Goal: Task Accomplishment & Management: Complete application form

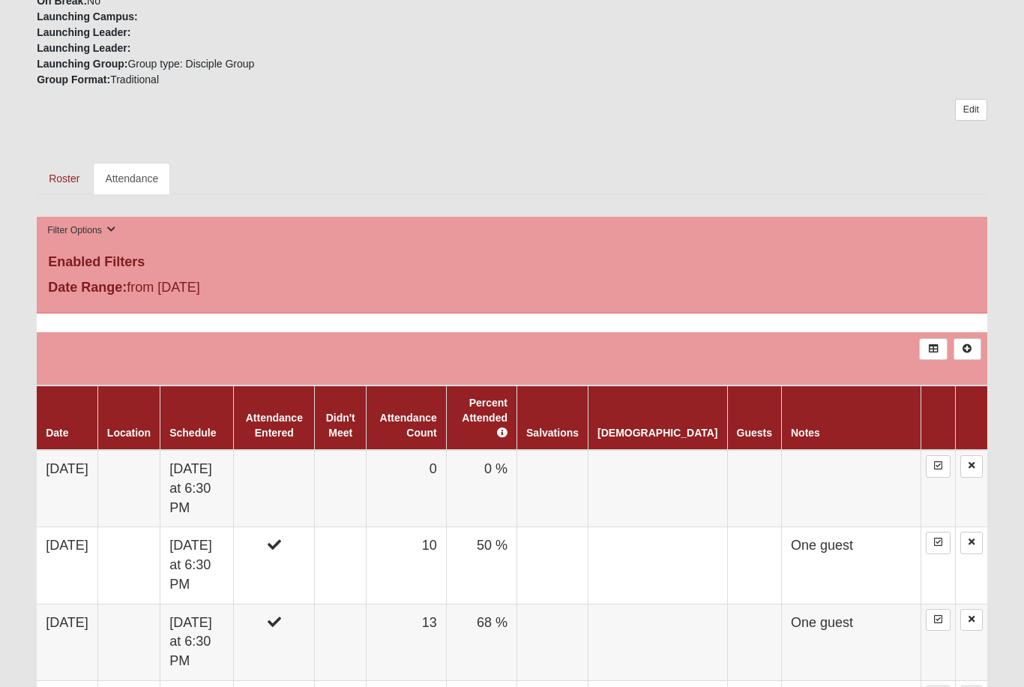
scroll to position [567, 0]
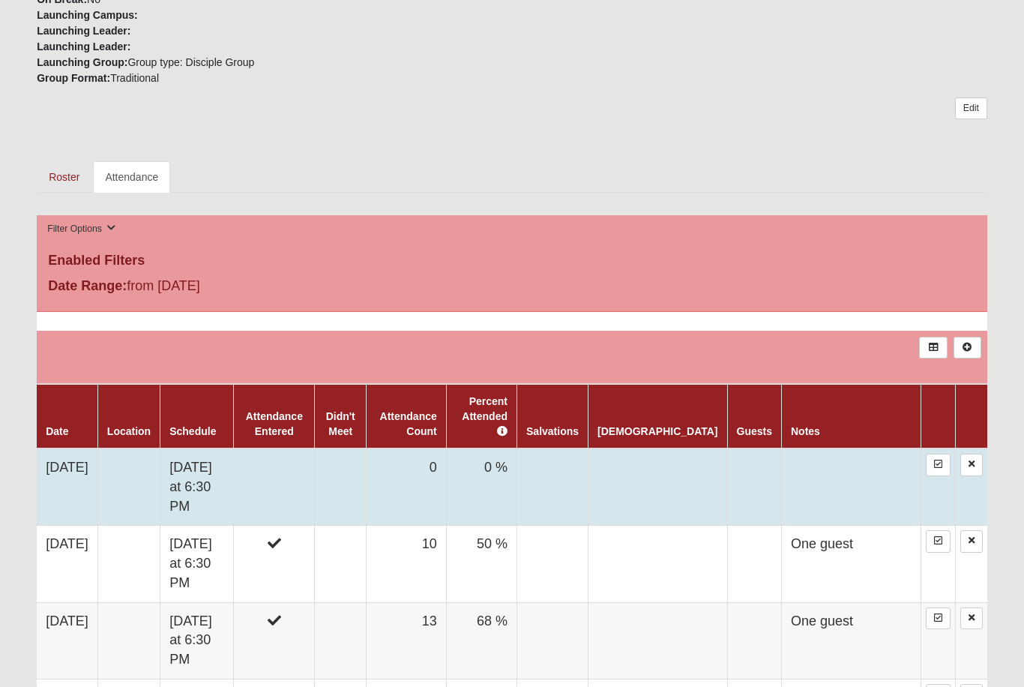
click at [85, 449] on td "[DATE]" at bounding box center [67, 487] width 61 height 77
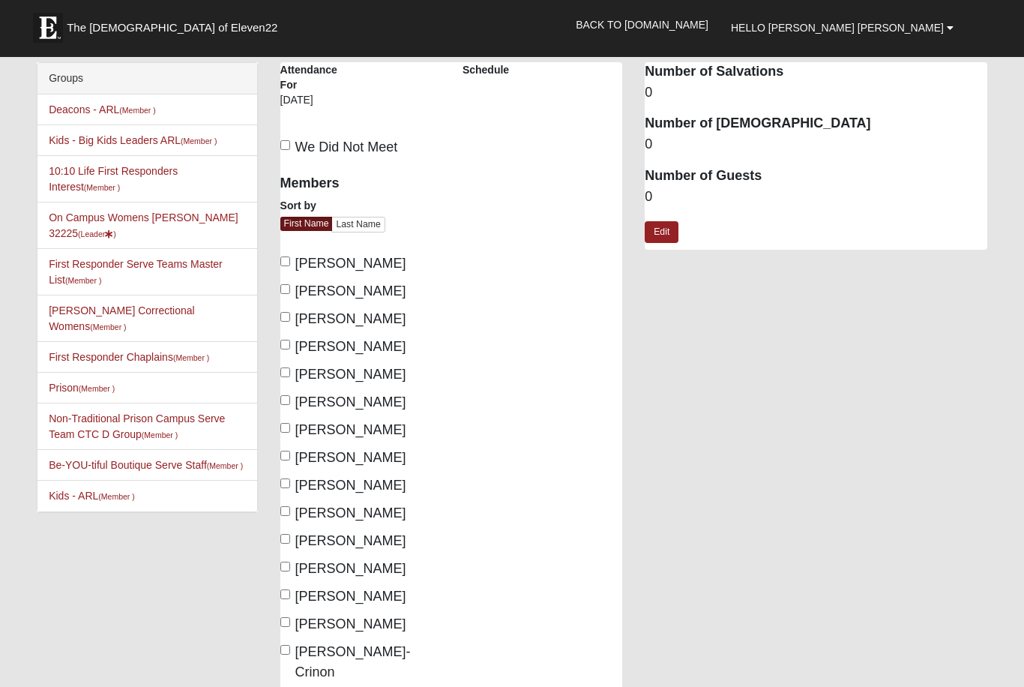
click at [283, 262] on input "Amanda Spain" at bounding box center [285, 261] width 10 height 10
checkbox input "true"
click at [291, 339] on label "Beth Gisler" at bounding box center [343, 347] width 126 height 20
click at [290, 340] on input "Beth Gisler" at bounding box center [285, 345] width 10 height 10
checkbox input "true"
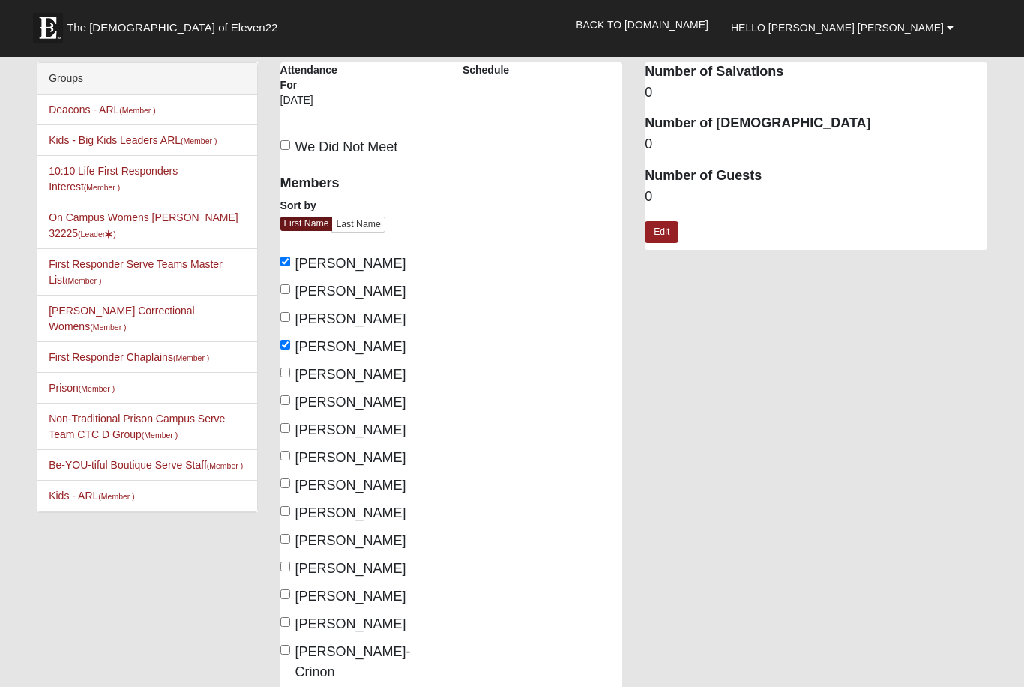
click at [287, 376] on input "Beth Wiggins" at bounding box center [285, 372] width 10 height 10
checkbox input "true"
click at [286, 450] on input "Daria Tater" at bounding box center [285, 455] width 10 height 10
checkbox input "true"
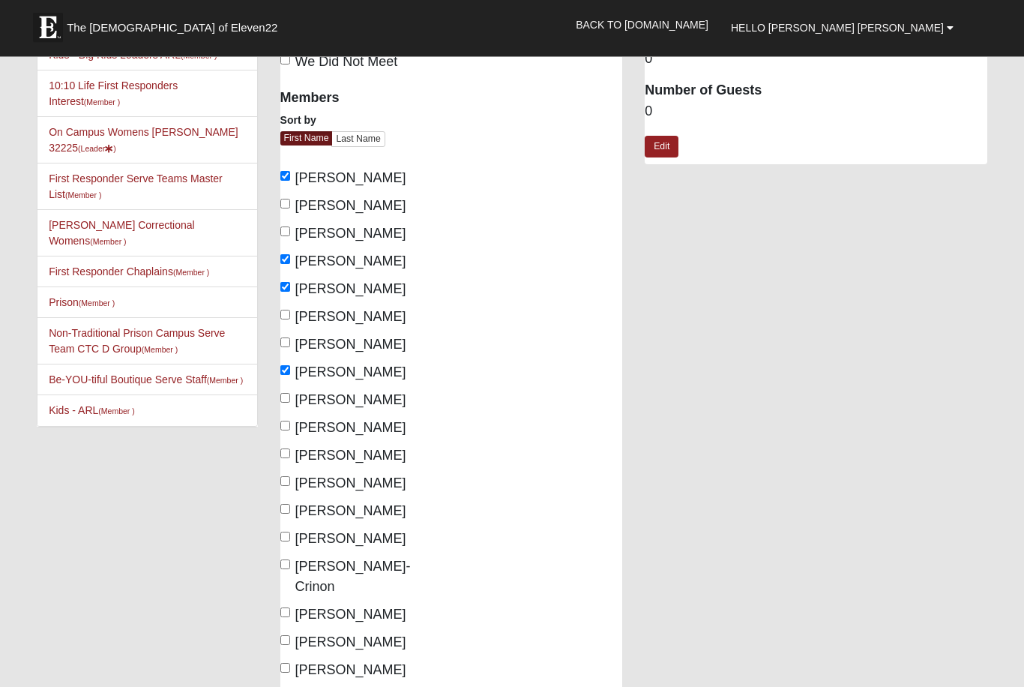
scroll to position [94, 0]
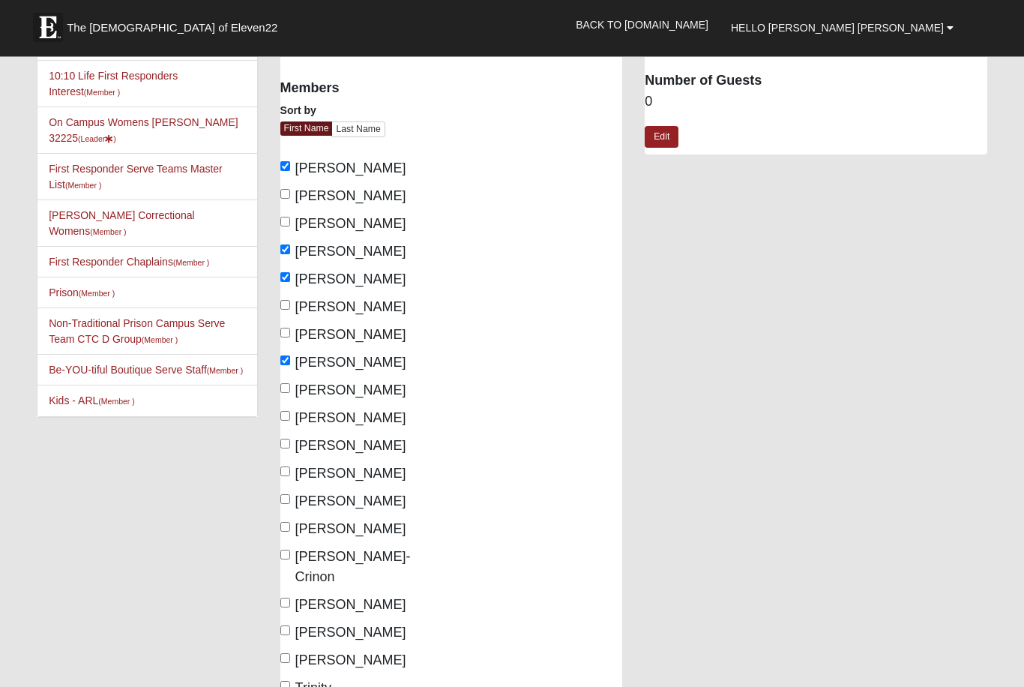
click at [290, 495] on input "[PERSON_NAME]" at bounding box center [285, 500] width 10 height 10
checkbox input "true"
click at [290, 554] on input "Melody White-Crinon" at bounding box center [285, 555] width 10 height 10
checkbox input "true"
click at [289, 598] on input "Monica Phebus" at bounding box center [285, 603] width 10 height 10
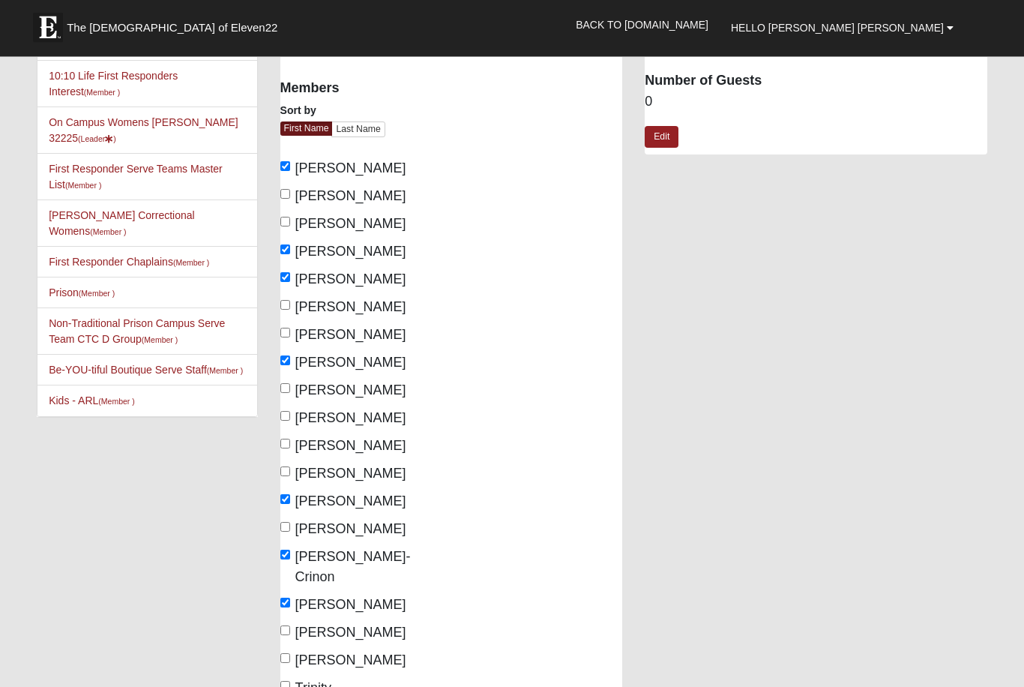
click at [289, 598] on input "Monica Phebus" at bounding box center [285, 603] width 10 height 10
checkbox input "false"
click at [288, 626] on input "[PERSON_NAME]" at bounding box center [285, 631] width 10 height 10
checkbox input "true"
click at [289, 654] on input "Stacy Yaple" at bounding box center [285, 659] width 10 height 10
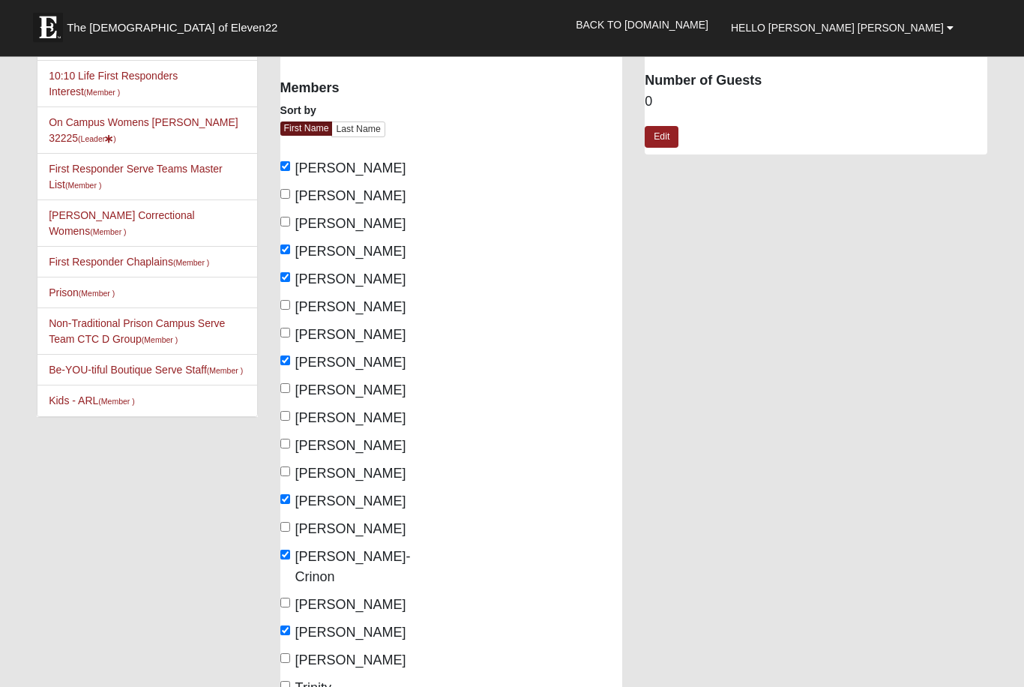
checkbox input "true"
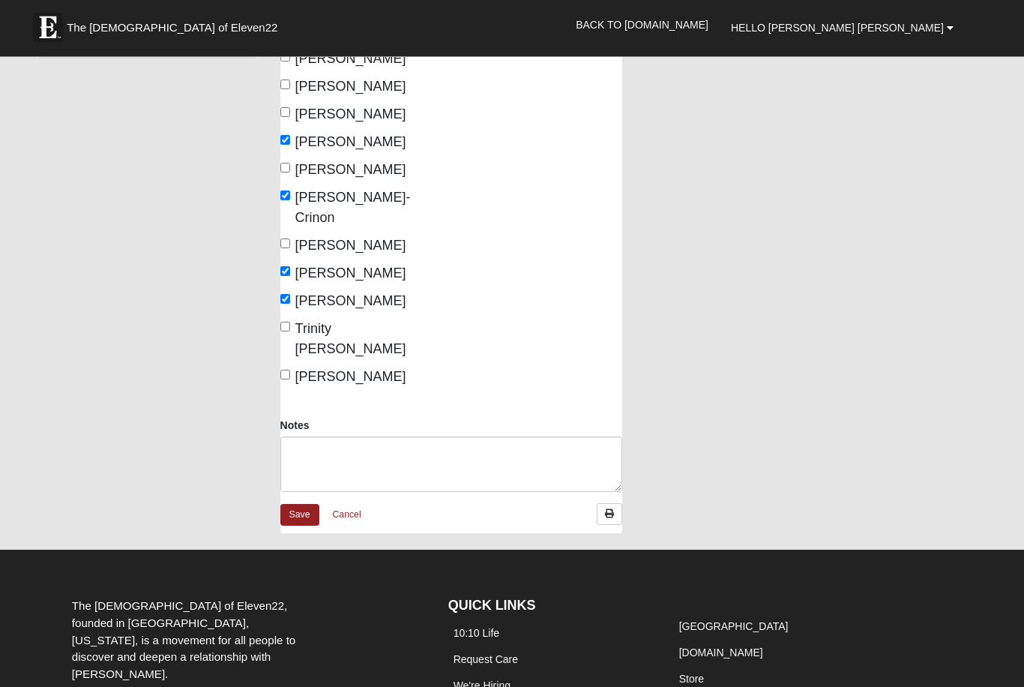
scroll to position [456, 0]
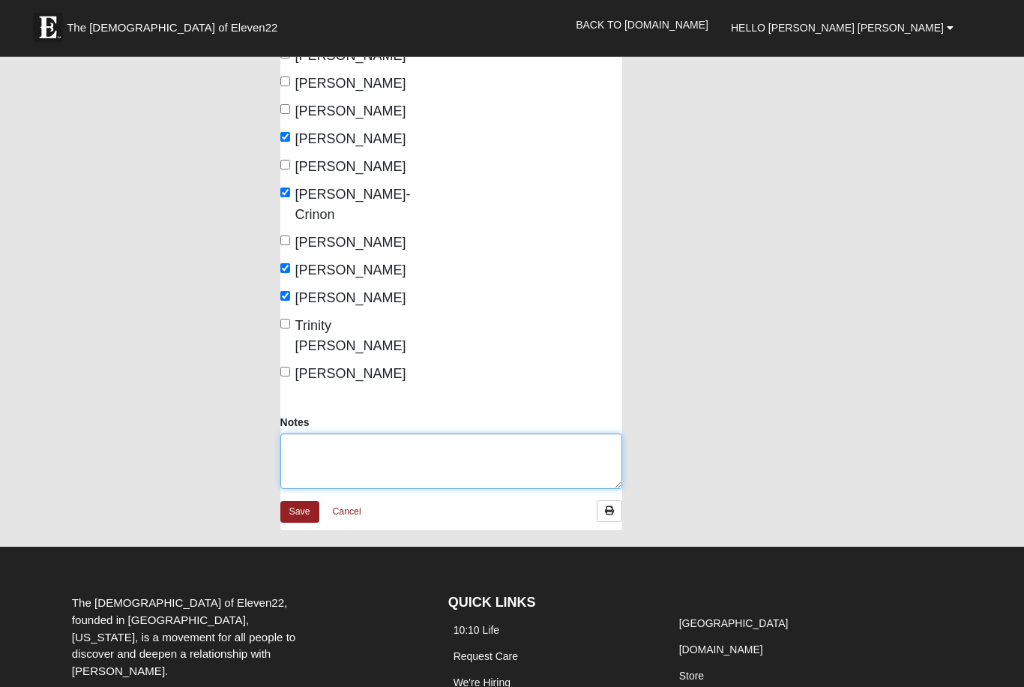
click at [323, 434] on textarea "Notes" at bounding box center [451, 461] width 343 height 55
type textarea "One guest"
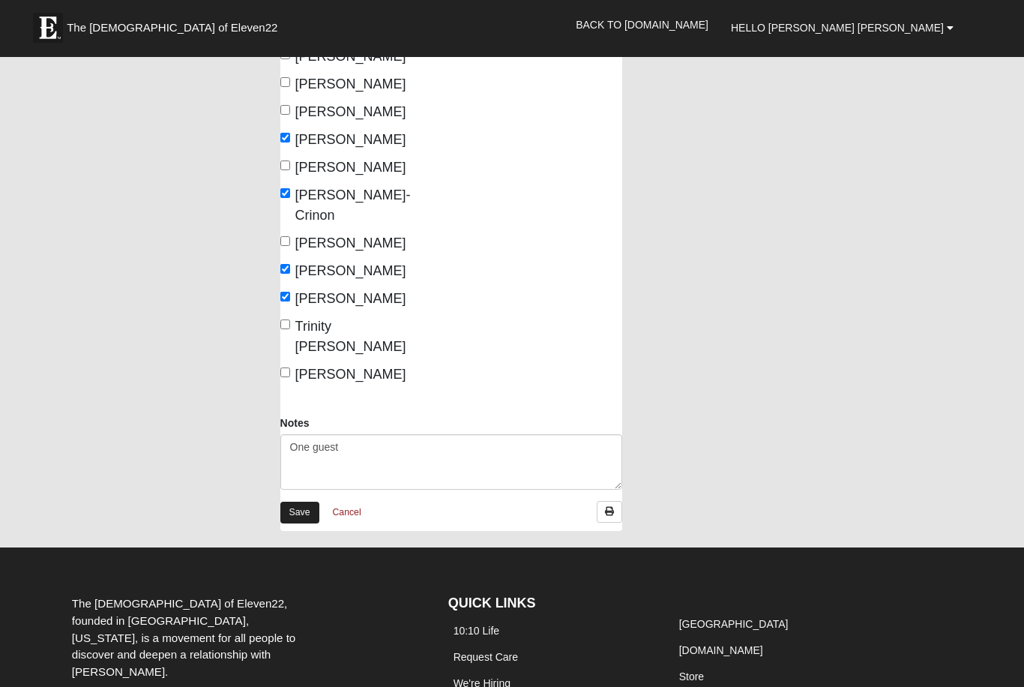
click at [290, 501] on link "Save" at bounding box center [299, 512] width 39 height 22
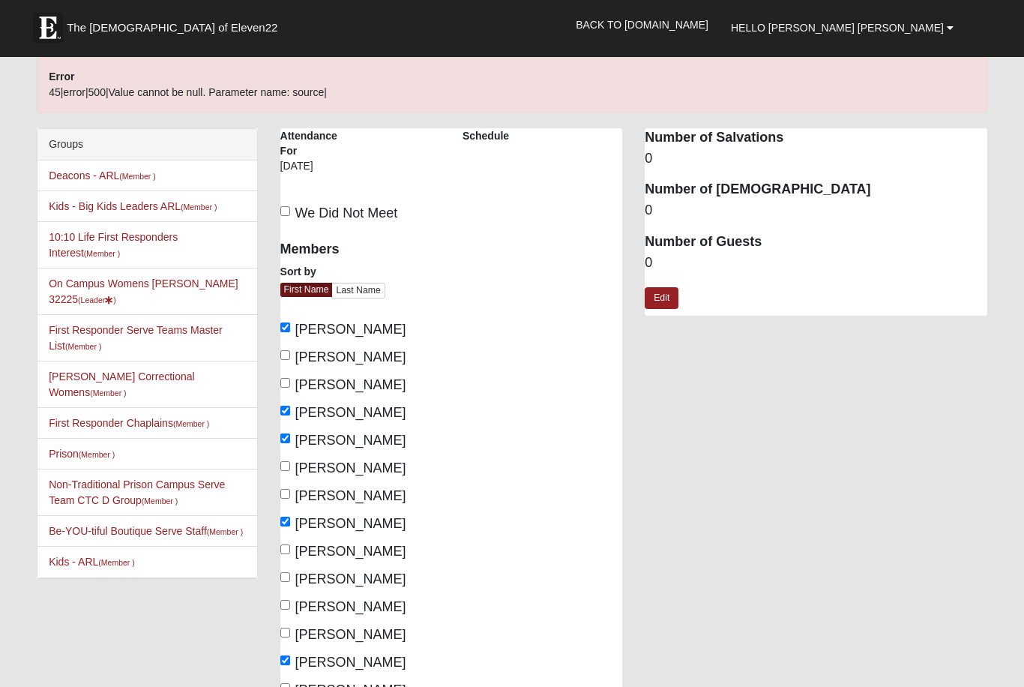
scroll to position [0, 0]
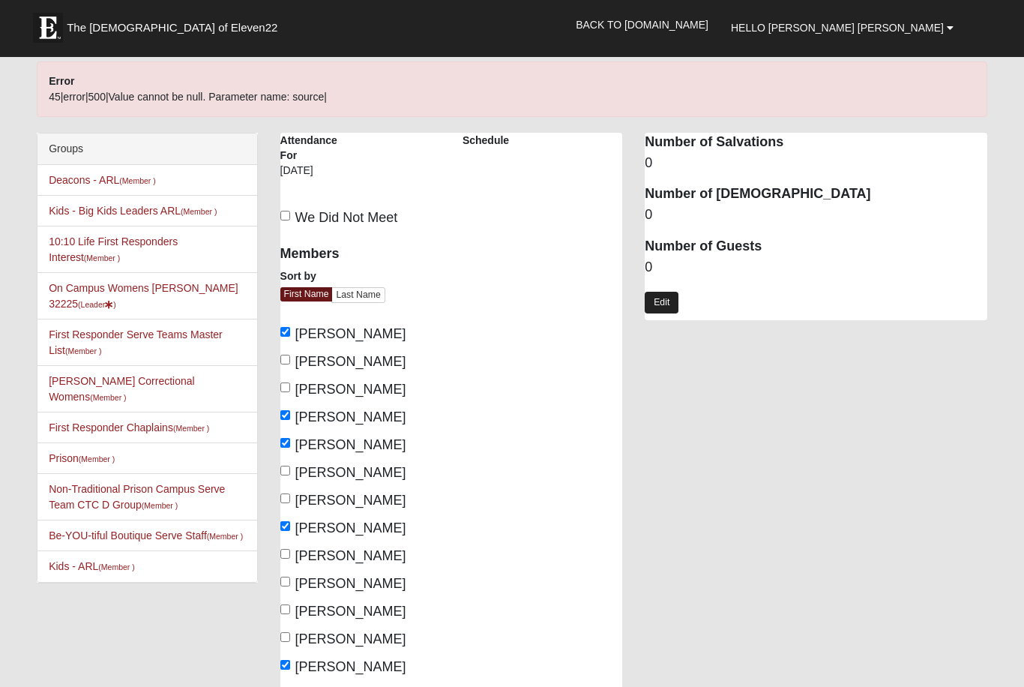
click at [667, 292] on link "Edit" at bounding box center [662, 303] width 34 height 22
click at [645, 187] on dt "Number of Baptisms" at bounding box center [816, 193] width 343 height 19
click at [658, 260] on dd "0" at bounding box center [816, 267] width 343 height 19
click at [672, 299] on link "Edit" at bounding box center [662, 303] width 34 height 22
click at [648, 259] on dd "0" at bounding box center [816, 267] width 343 height 19
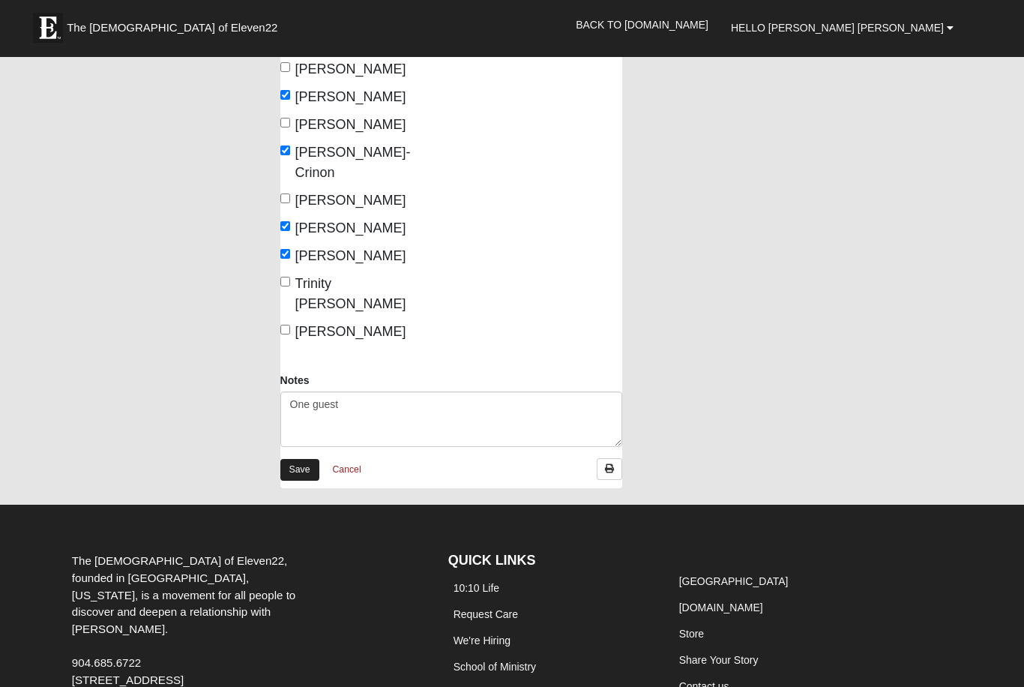
click at [301, 459] on link "Save" at bounding box center [299, 470] width 39 height 22
